Goal: Use online tool/utility: Utilize a website feature to perform a specific function

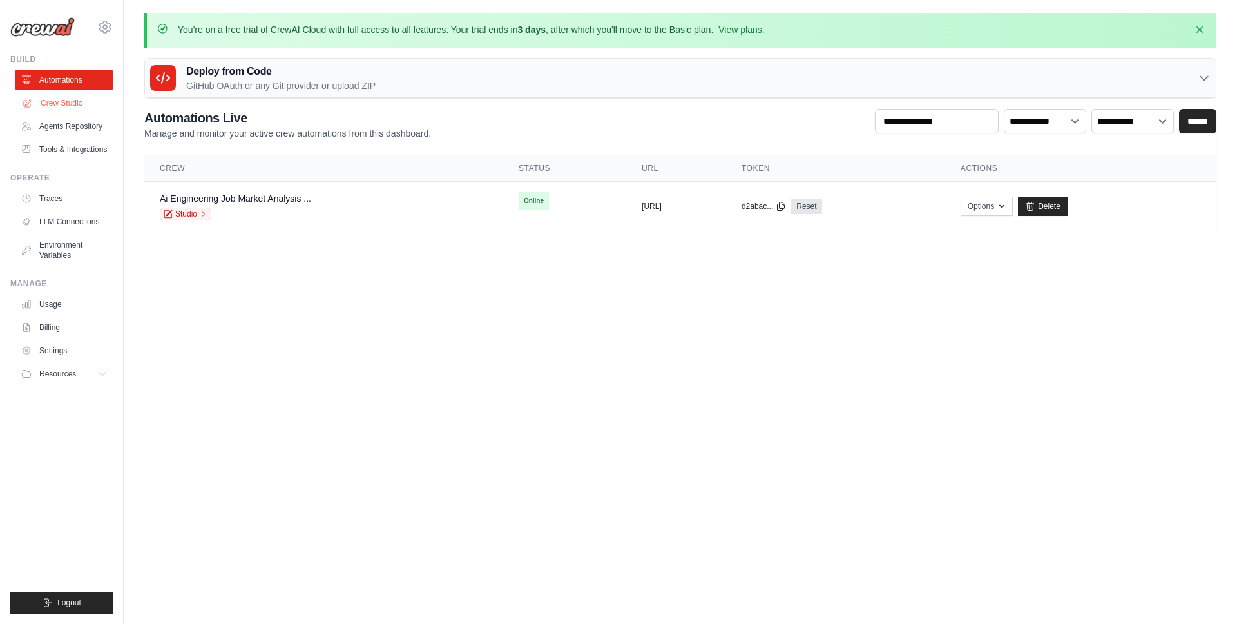
click at [61, 103] on link "Crew Studio" at bounding box center [65, 103] width 97 height 21
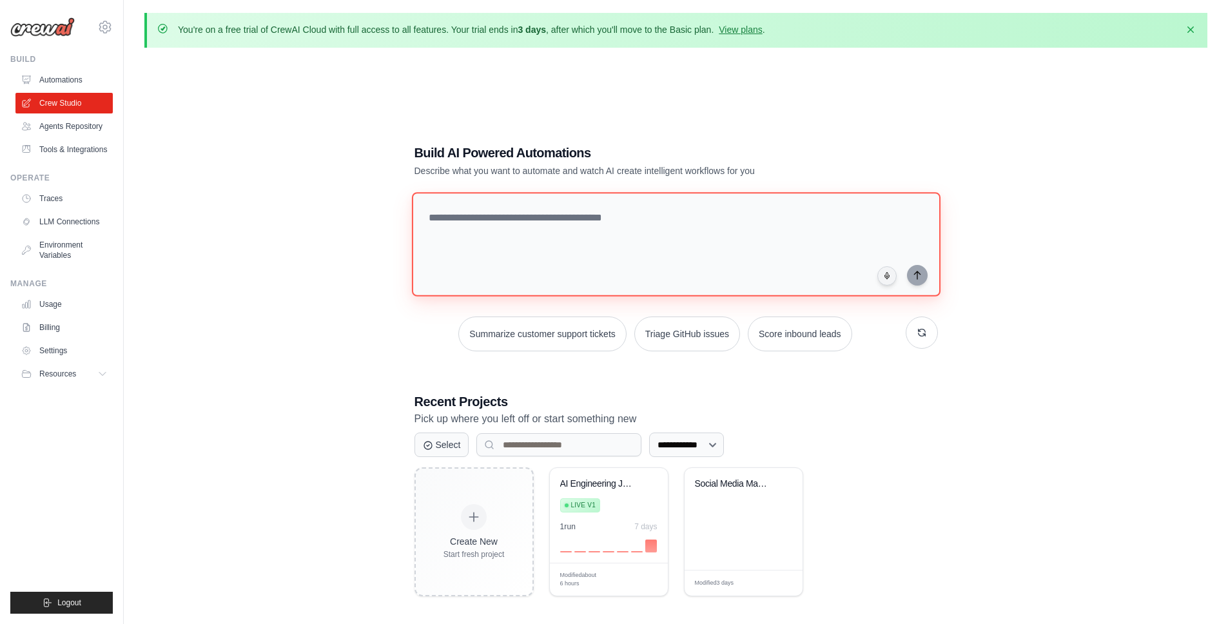
click at [555, 252] on textarea at bounding box center [675, 244] width 528 height 104
type textarea "**********"
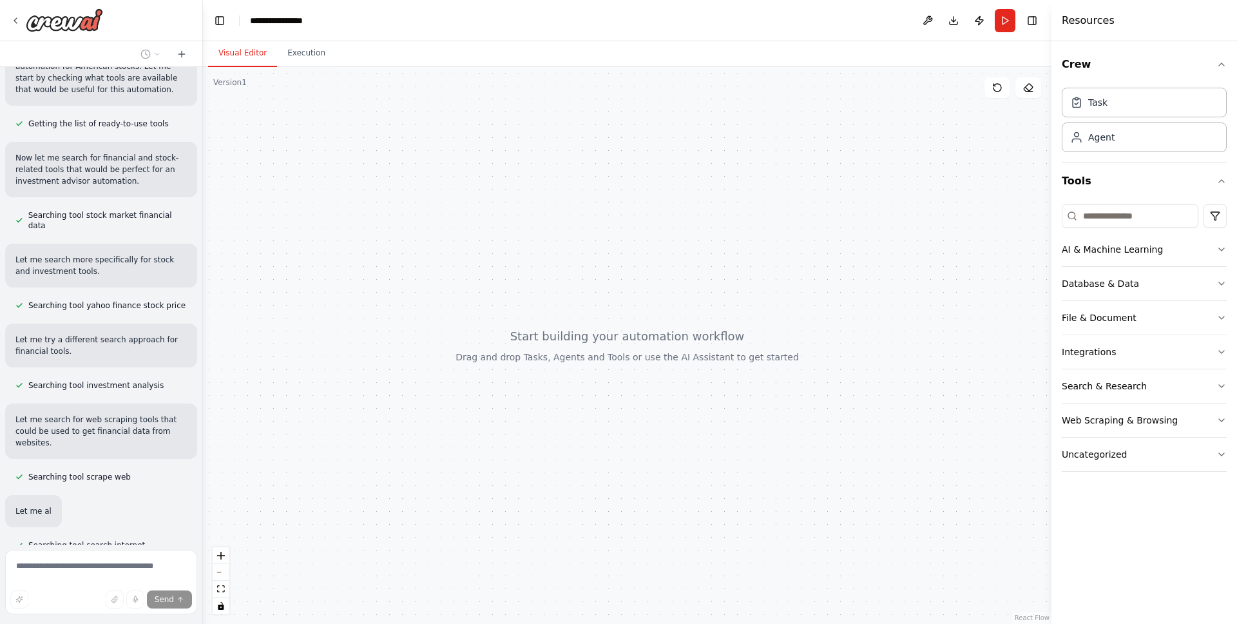
scroll to position [179, 0]
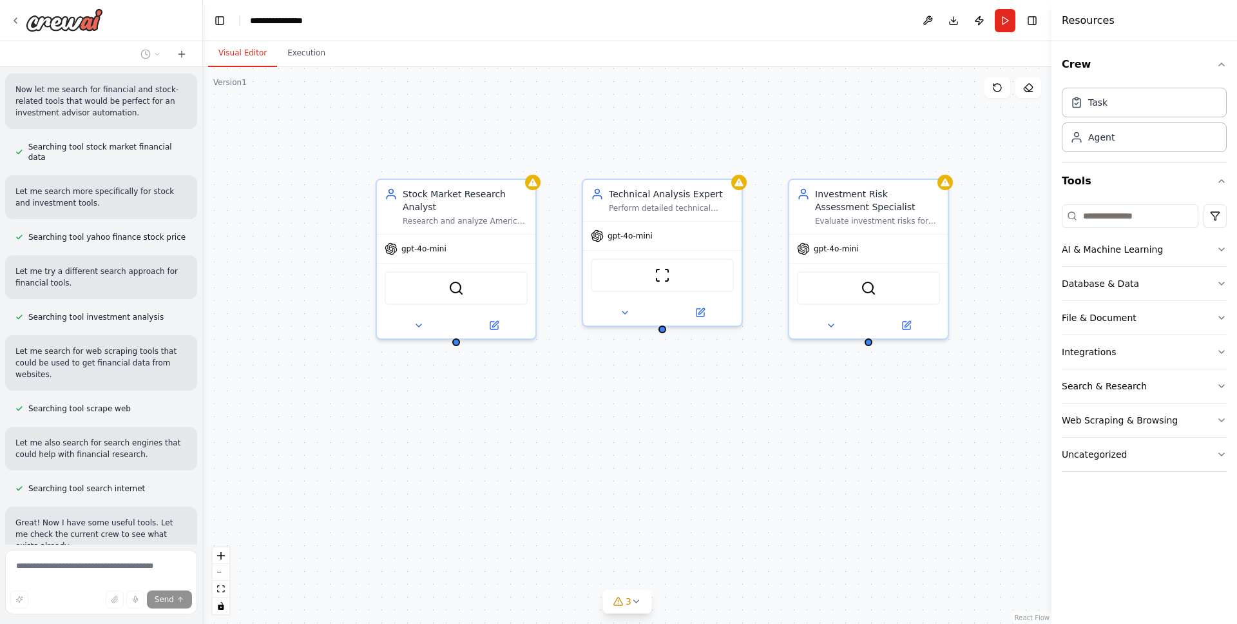
drag, startPoint x: 434, startPoint y: 278, endPoint x: 349, endPoint y: 324, distance: 96.9
click at [349, 324] on div "Stock Market Research Analyst Research and analyze American stocks by gathering…" at bounding box center [627, 345] width 849 height 557
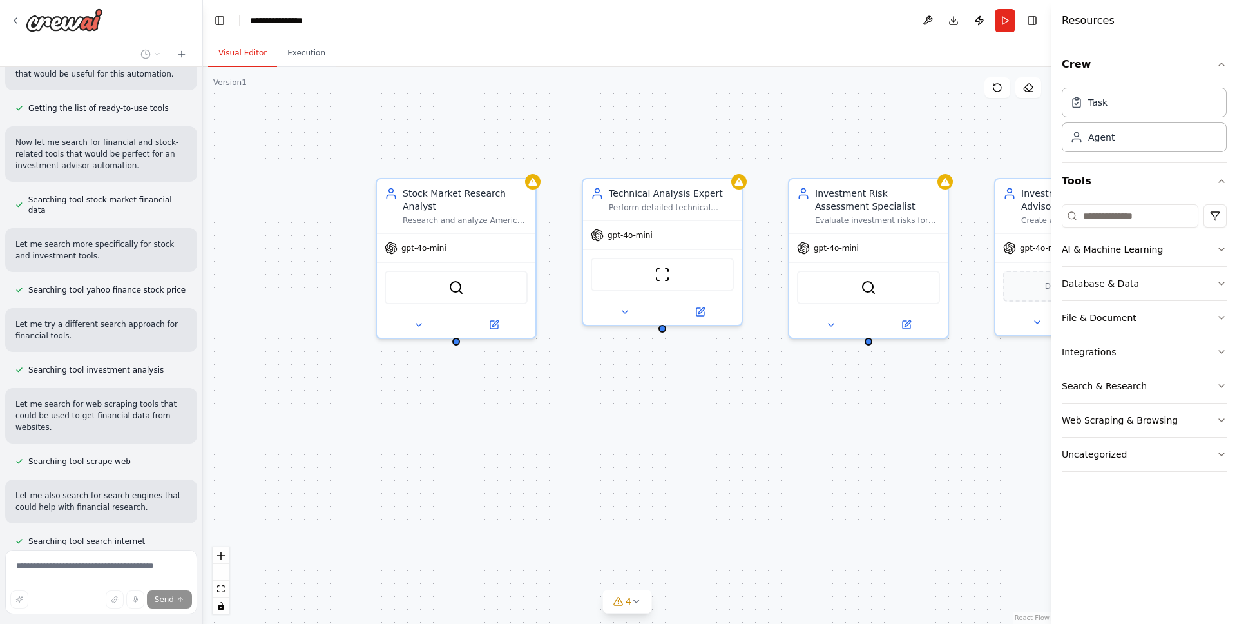
scroll to position [0, 0]
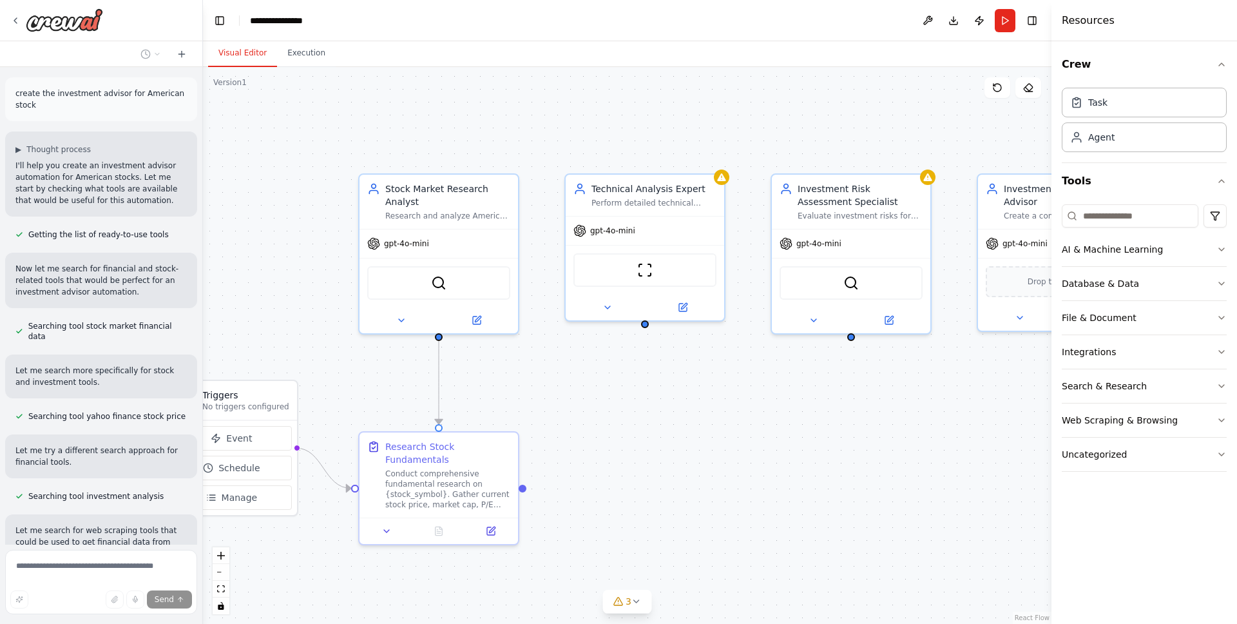
drag, startPoint x: 553, startPoint y: 435, endPoint x: 537, endPoint y: 427, distance: 17.3
click at [536, 430] on div ".deletable-edge-delete-btn { width: 20px; height: 20px; border: 0px solid #ffff…" at bounding box center [627, 345] width 849 height 557
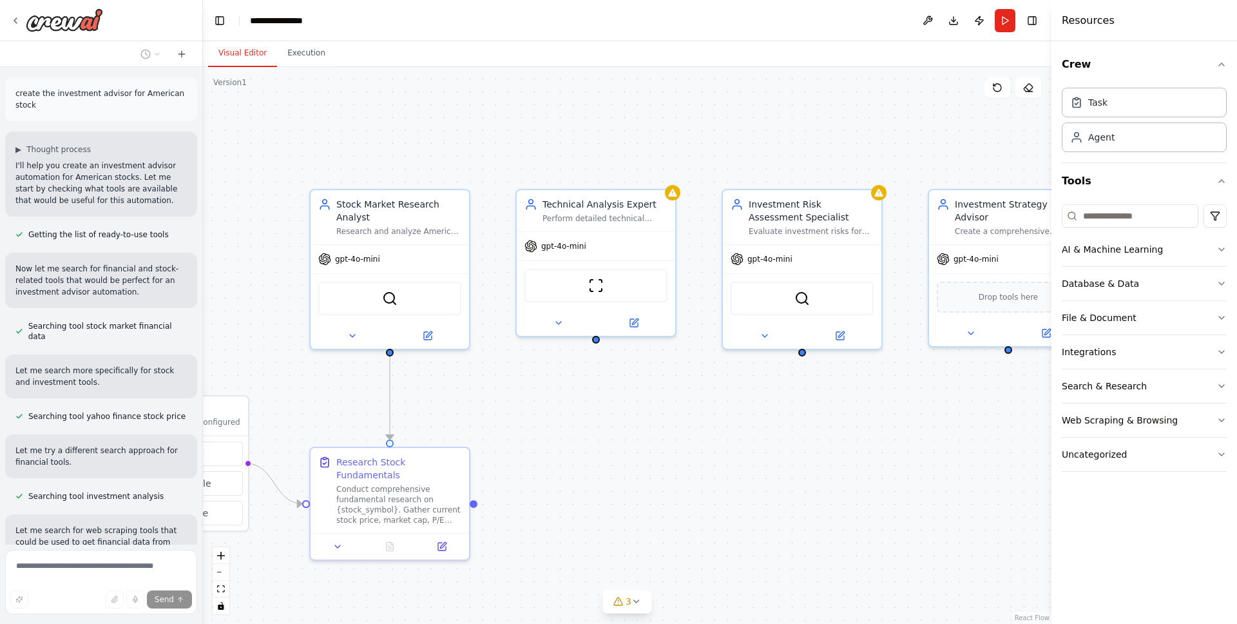
drag, startPoint x: 536, startPoint y: 381, endPoint x: 544, endPoint y: 403, distance: 23.5
click at [485, 398] on div ".deletable-edge-delete-btn { width: 20px; height: 20px; border: 0px solid #ffff…" at bounding box center [627, 345] width 849 height 557
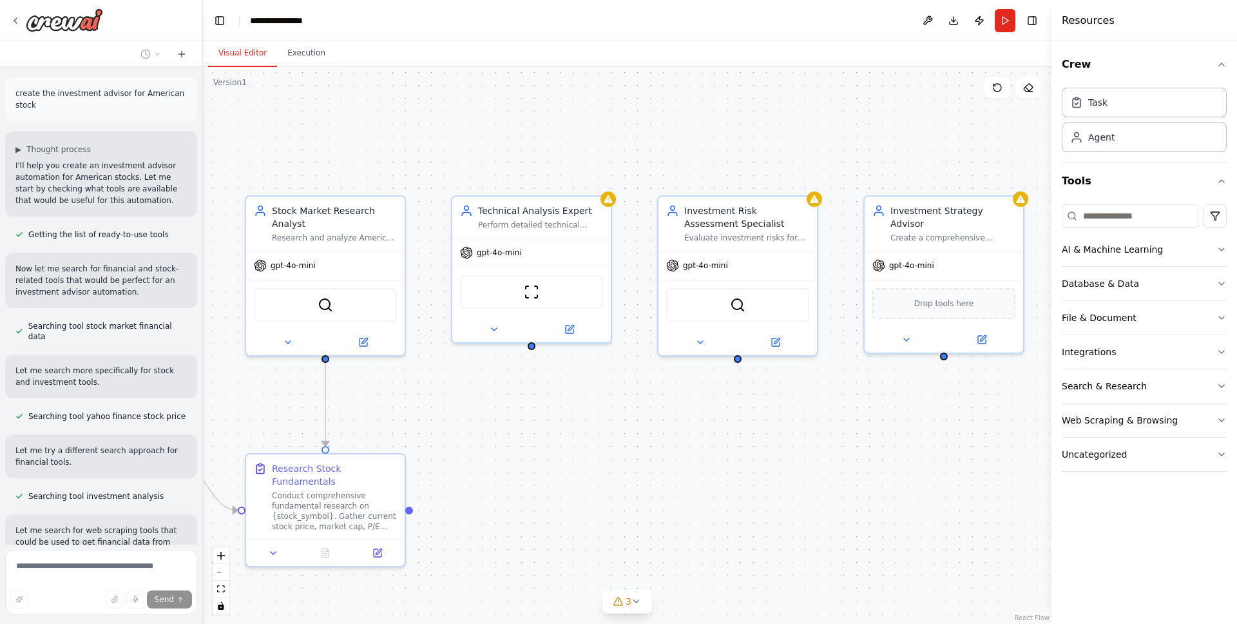
drag, startPoint x: 680, startPoint y: 412, endPoint x: 600, endPoint y: 419, distance: 80.2
click at [600, 419] on div ".deletable-edge-delete-btn { width: 20px; height: 20px; border: 0px solid #ffff…" at bounding box center [627, 345] width 849 height 557
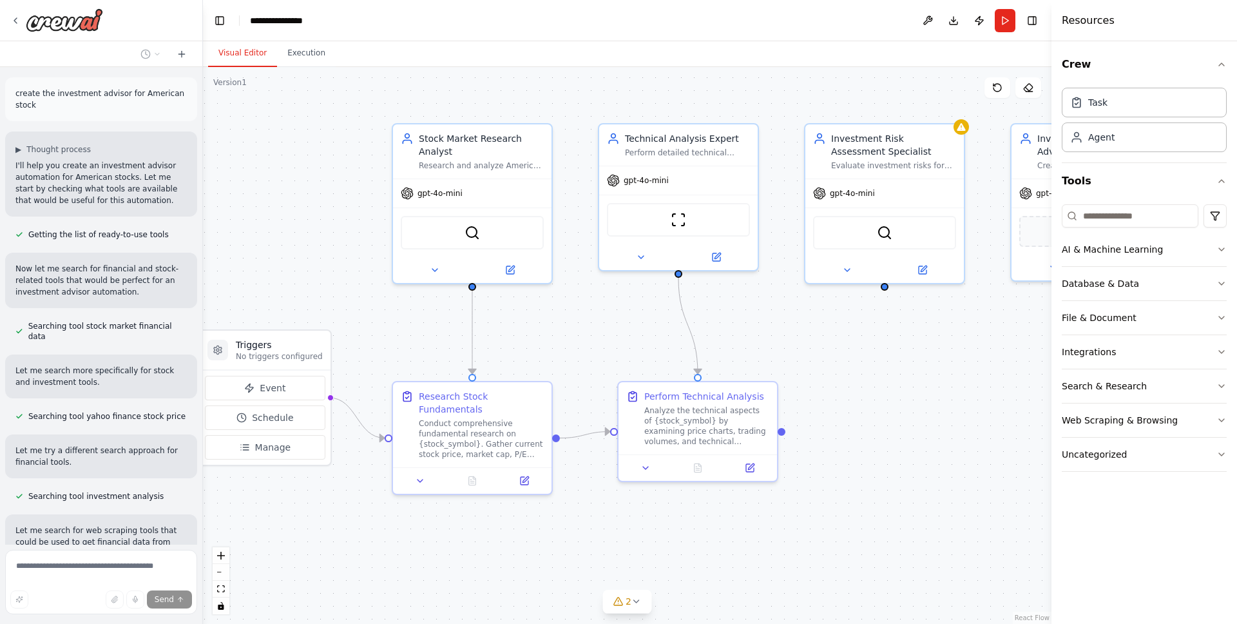
drag, startPoint x: 733, startPoint y: 407, endPoint x: 896, endPoint y: 325, distance: 183.0
click at [896, 325] on div ".deletable-edge-delete-btn { width: 20px; height: 20px; border: 0px solid #ffff…" at bounding box center [627, 345] width 849 height 557
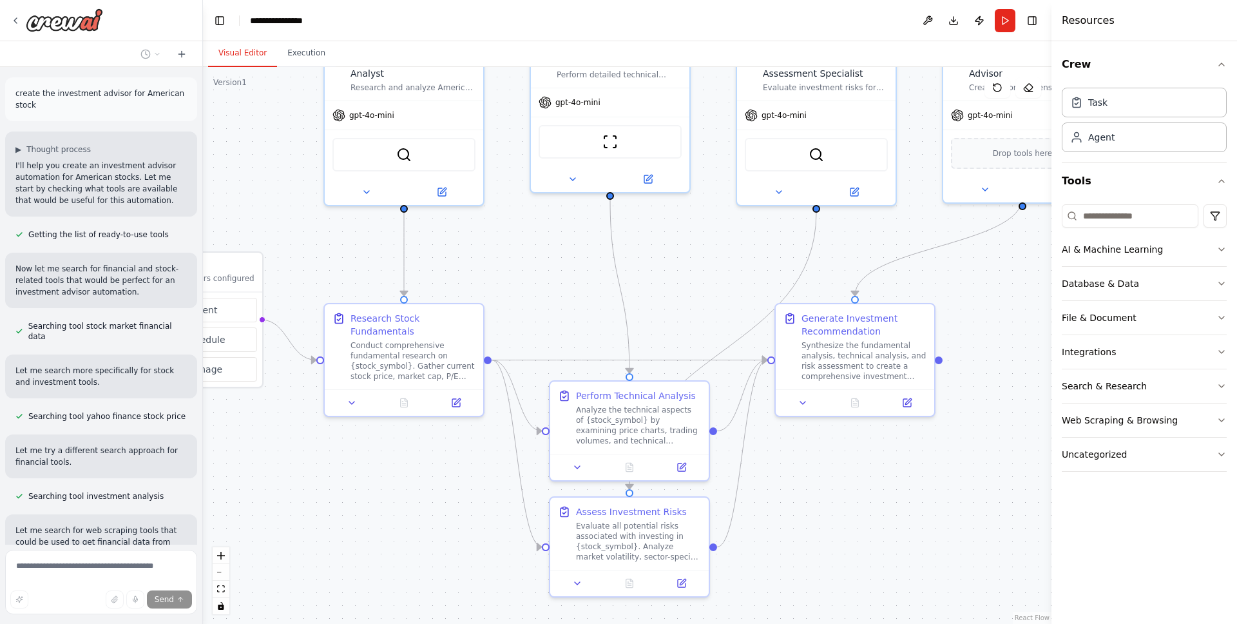
drag, startPoint x: 515, startPoint y: 545, endPoint x: 441, endPoint y: 476, distance: 101.2
click at [441, 476] on div ".deletable-edge-delete-btn { width: 20px; height: 20px; border: 0px solid #ffff…" at bounding box center [627, 345] width 849 height 557
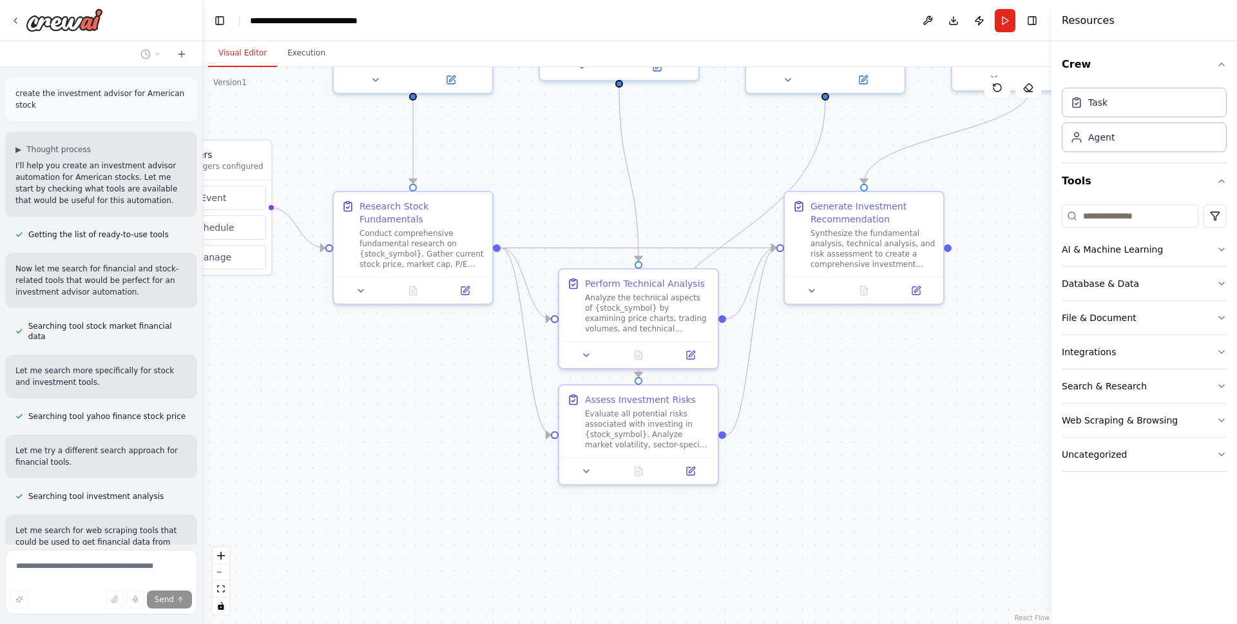
drag, startPoint x: 847, startPoint y: 490, endPoint x: 856, endPoint y: 378, distance: 112.5
click at [856, 378] on div ".deletable-edge-delete-btn { width: 20px; height: 20px; border: 0px solid #ffff…" at bounding box center [627, 345] width 849 height 557
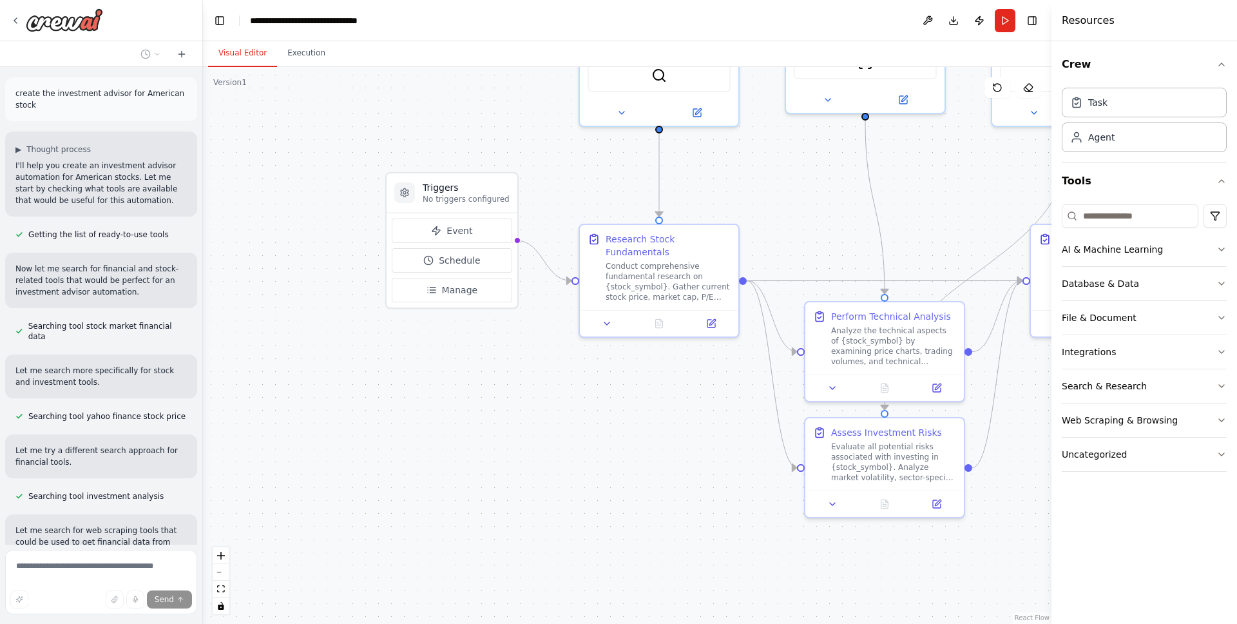
drag, startPoint x: 382, startPoint y: 416, endPoint x: 597, endPoint y: 444, distance: 216.5
click at [603, 443] on div ".deletable-edge-delete-btn { width: 20px; height: 20px; border: 0px solid #ffff…" at bounding box center [627, 345] width 849 height 557
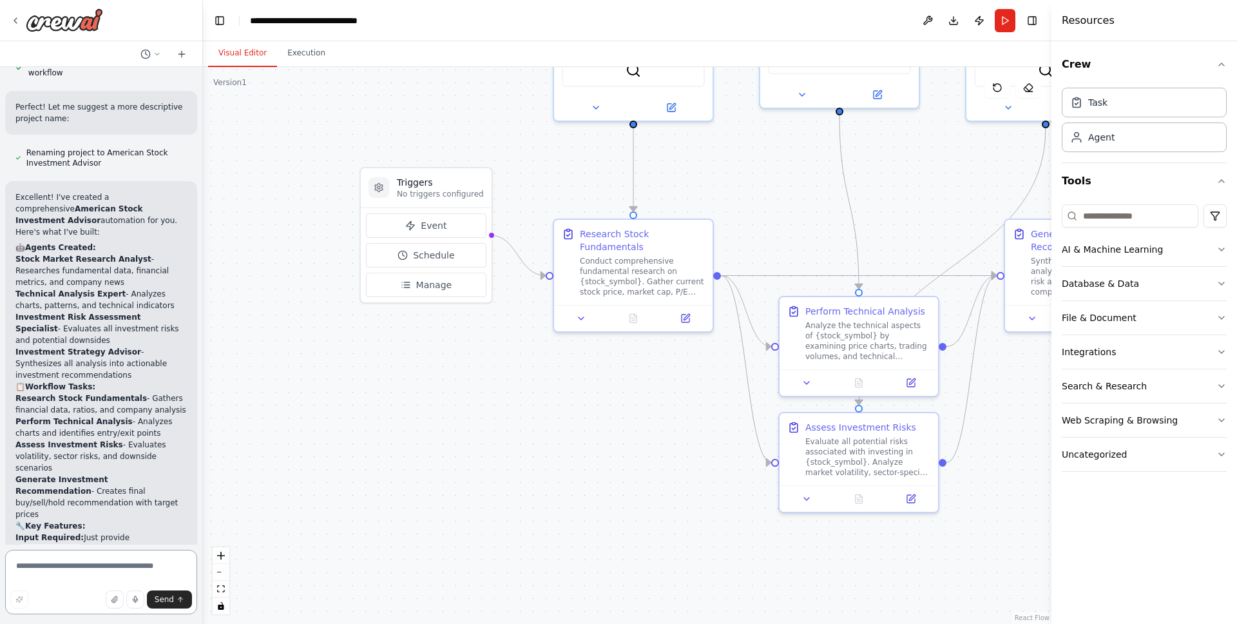
scroll to position [1102, 0]
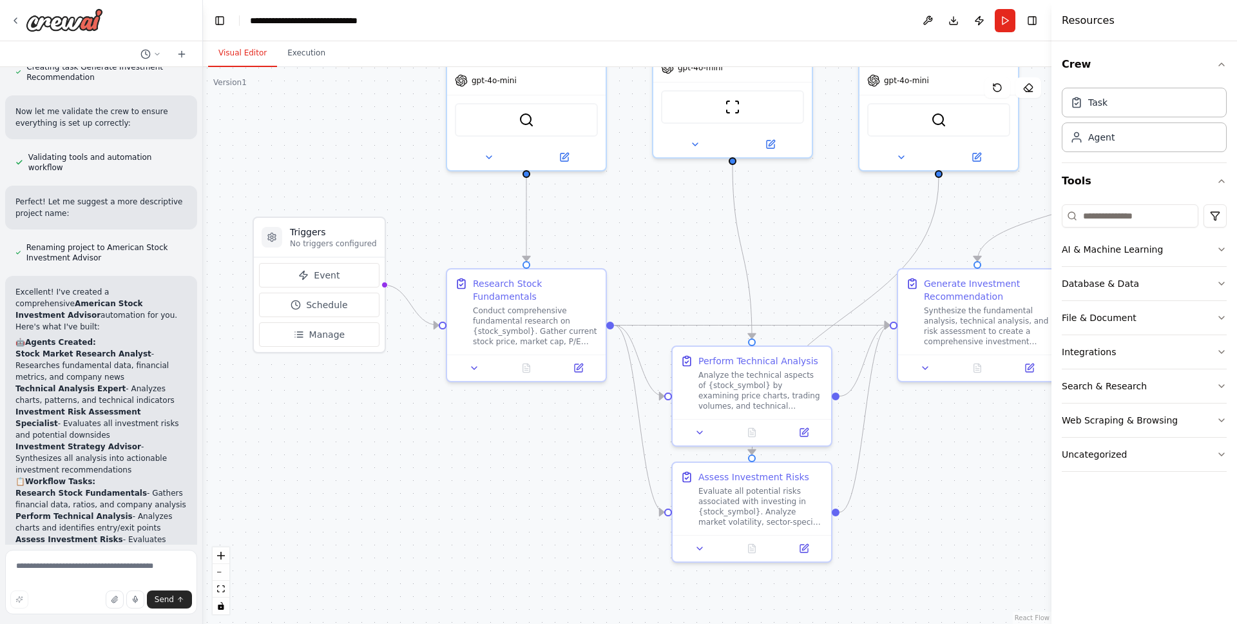
drag, startPoint x: 666, startPoint y: 421, endPoint x: 559, endPoint y: 470, distance: 118.5
click at [559, 470] on div ".deletable-edge-delete-btn { width: 20px; height: 20px; border: 0px solid #ffff…" at bounding box center [627, 345] width 849 height 557
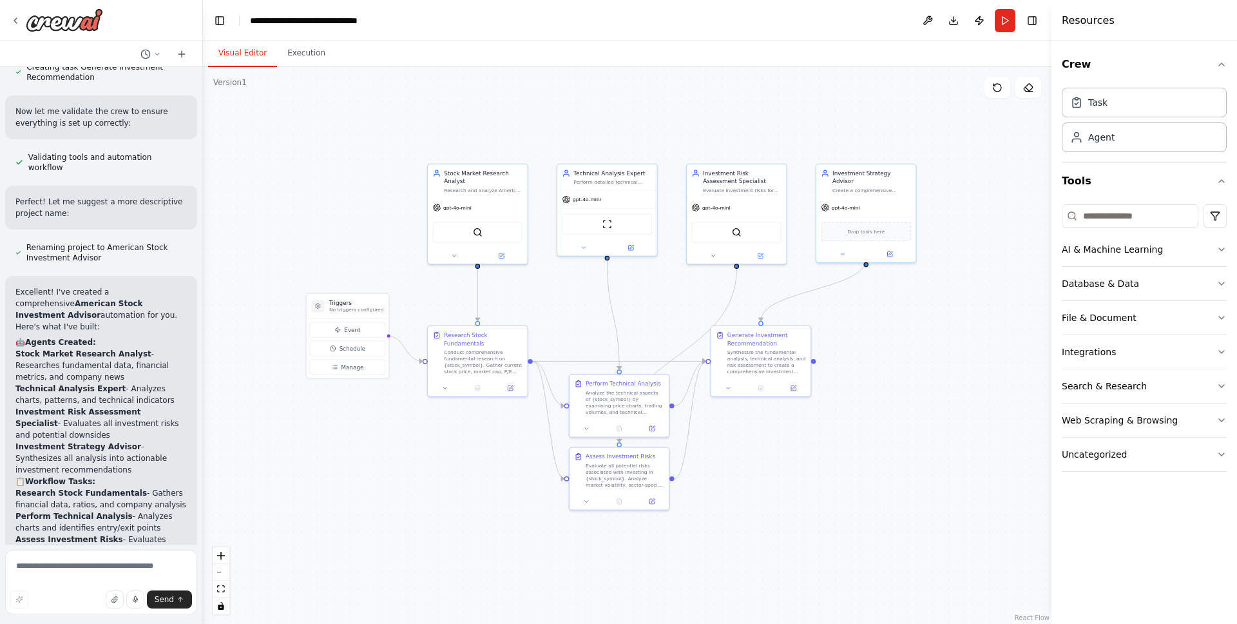
drag, startPoint x: 532, startPoint y: 483, endPoint x: 477, endPoint y: 465, distance: 57.7
click at [477, 465] on div ".deletable-edge-delete-btn { width: 20px; height: 20px; border: 0px solid #ffff…" at bounding box center [627, 345] width 849 height 557
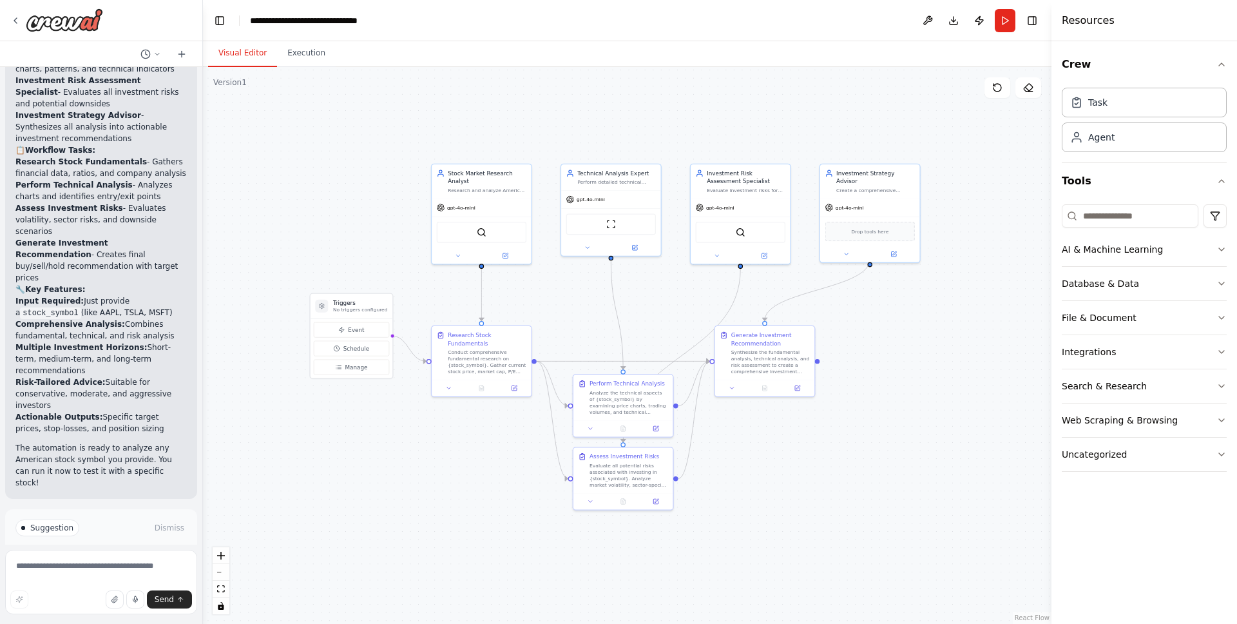
scroll to position [1478, 0]
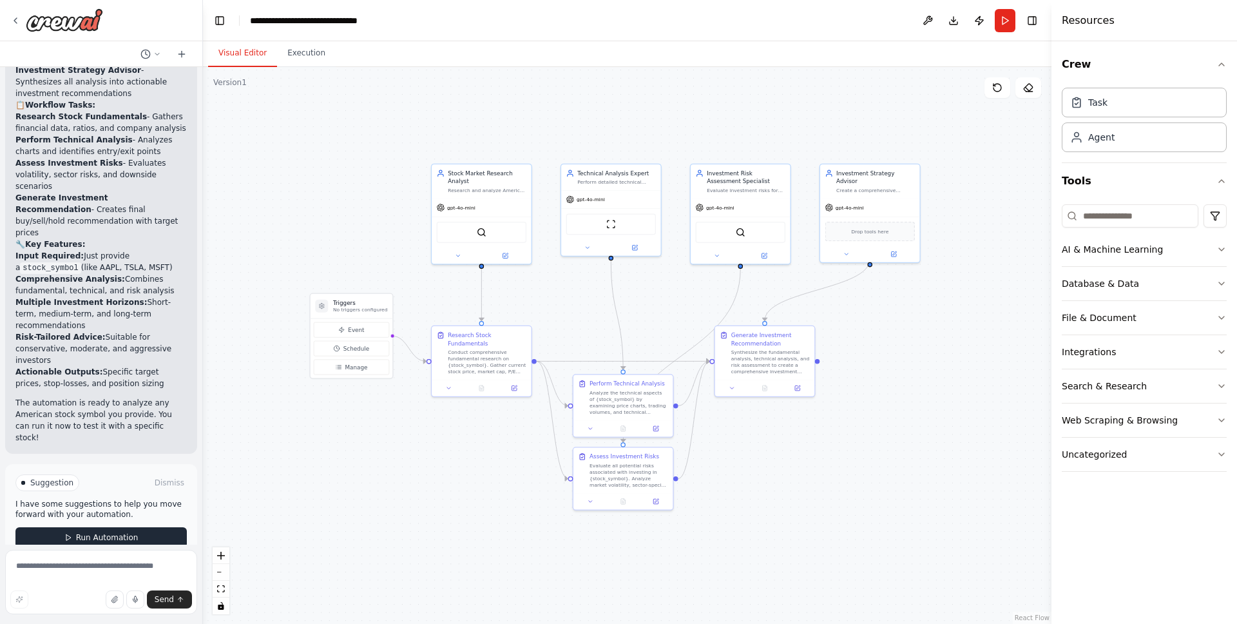
click at [92, 532] on span "Run Automation" at bounding box center [107, 537] width 63 height 10
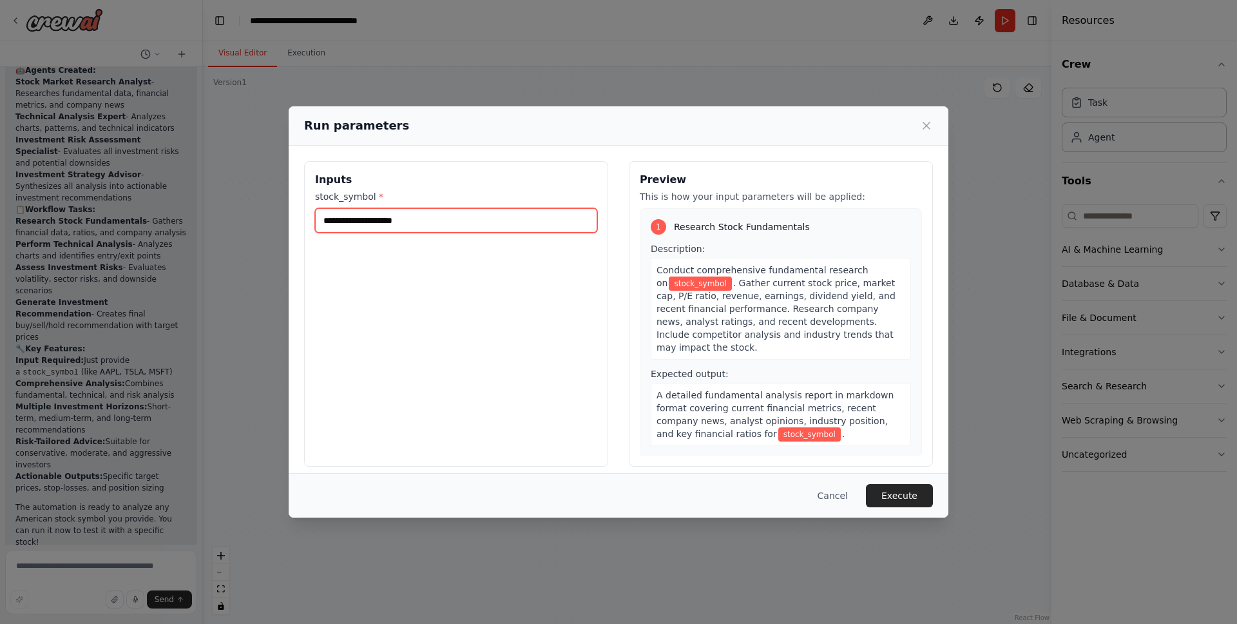
click at [423, 224] on input "stock_symbol *" at bounding box center [456, 220] width 282 height 24
type input "****"
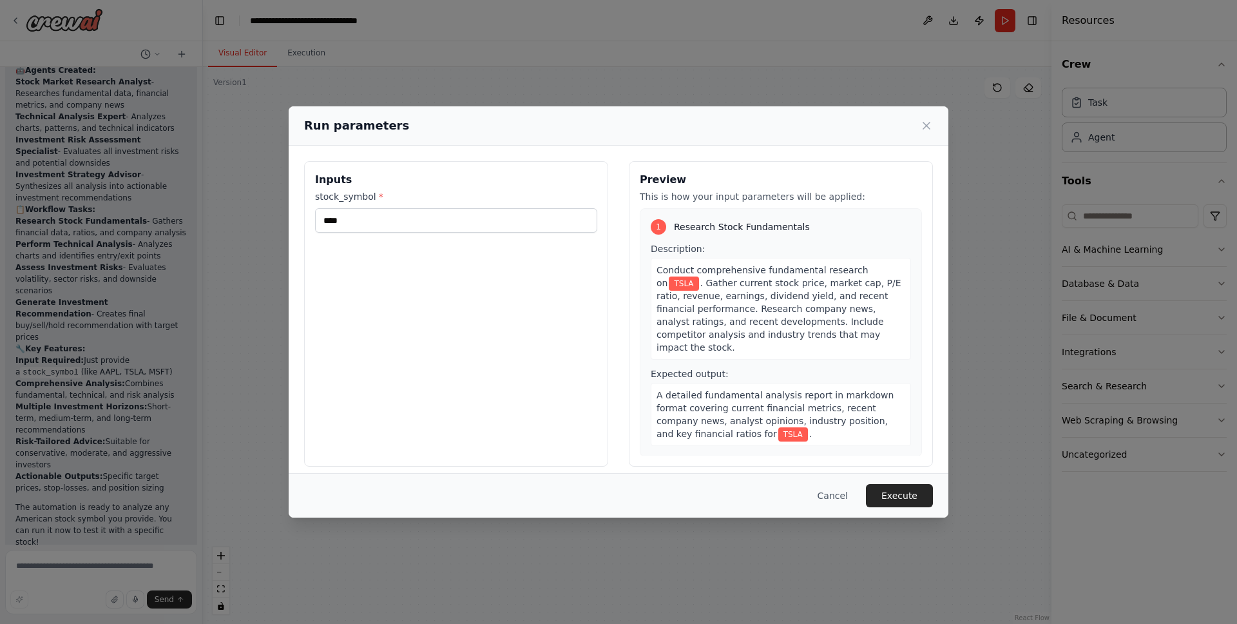
click at [908, 500] on button "Execute" at bounding box center [899, 495] width 67 height 23
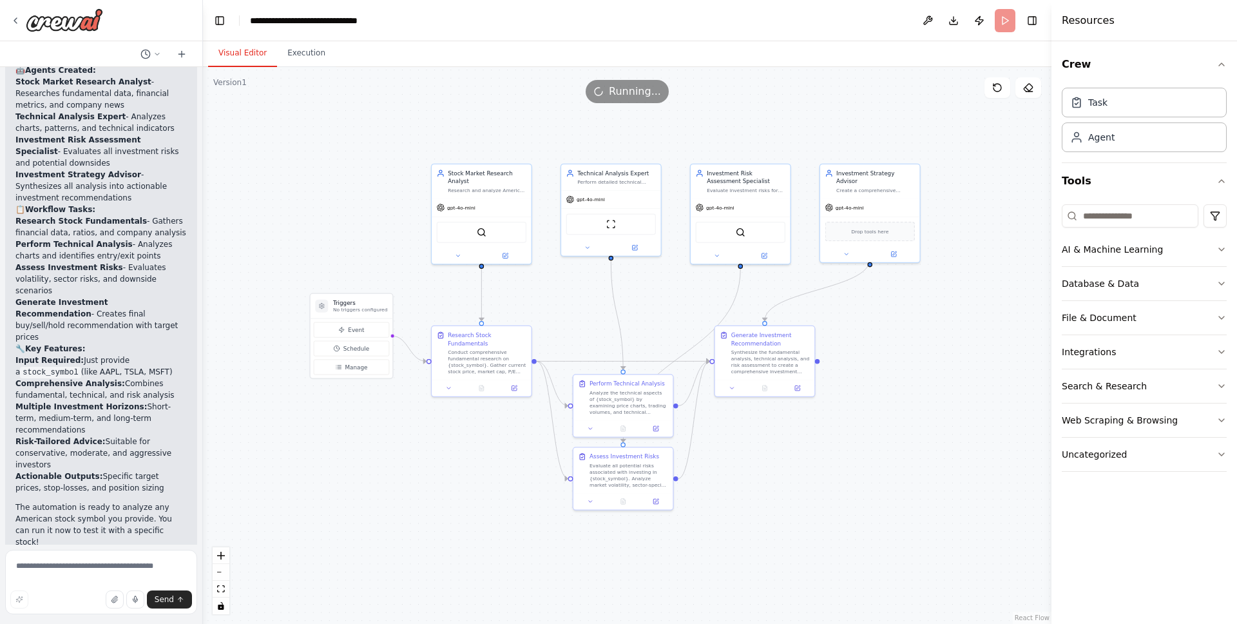
click at [247, 55] on button "Visual Editor" at bounding box center [242, 53] width 69 height 27
click at [307, 57] on button "Execution" at bounding box center [306, 53] width 59 height 27
click at [247, 58] on button "Visual Editor" at bounding box center [242, 53] width 69 height 27
click at [307, 54] on button "Execution" at bounding box center [306, 53] width 59 height 27
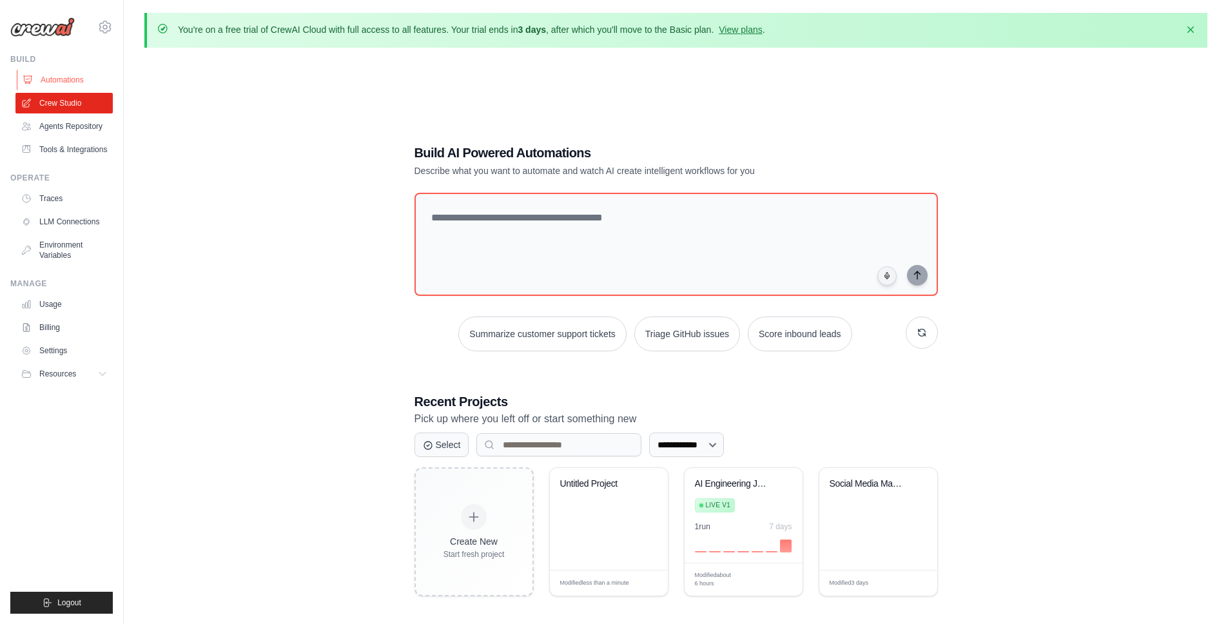
click at [64, 79] on link "Automations" at bounding box center [65, 80] width 97 height 21
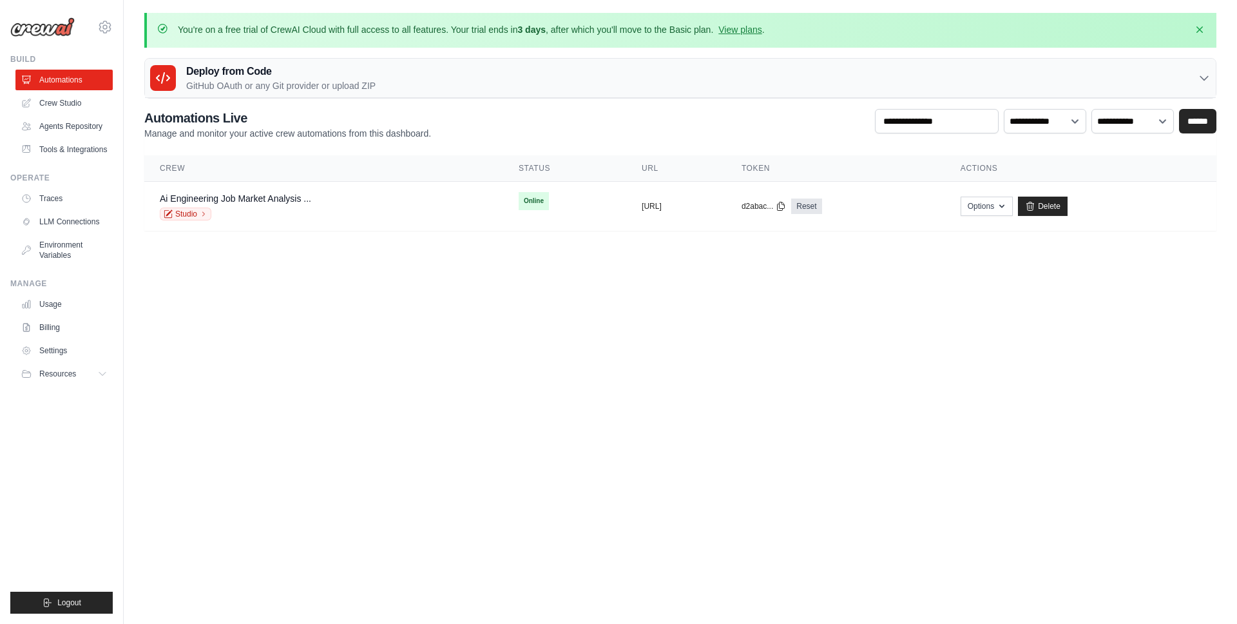
click at [481, 343] on body "spring_dai@hotmail.com Settings Build Automations" at bounding box center [618, 312] width 1237 height 624
